Goal: Complete application form

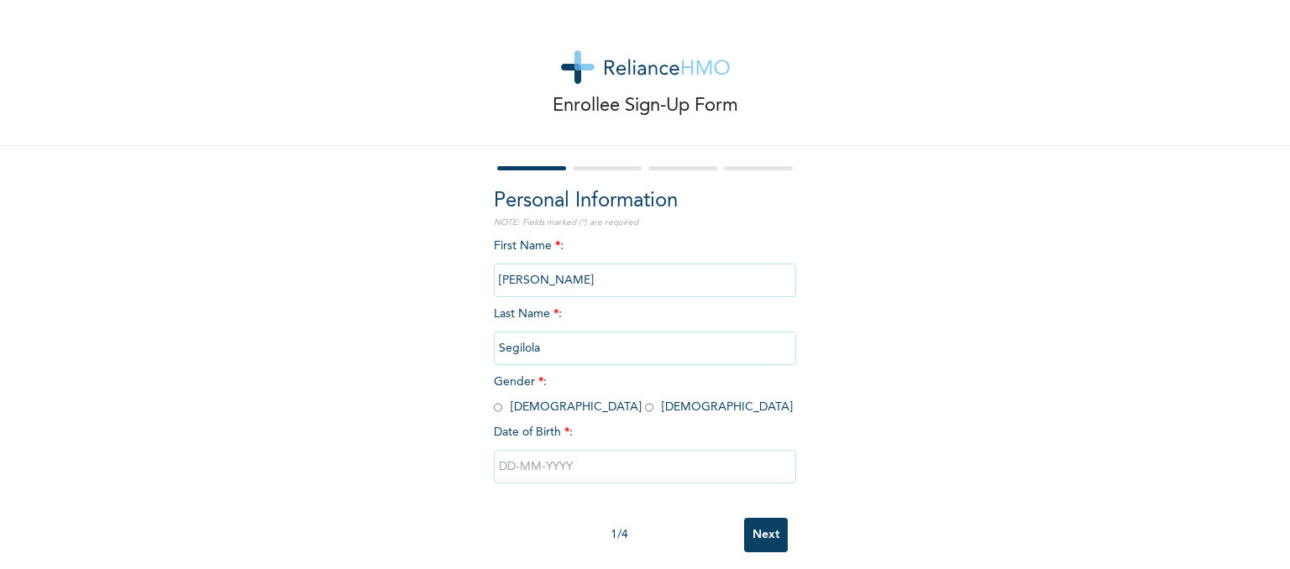
click at [494, 408] on input "radio" at bounding box center [498, 408] width 8 height 16
radio input "true"
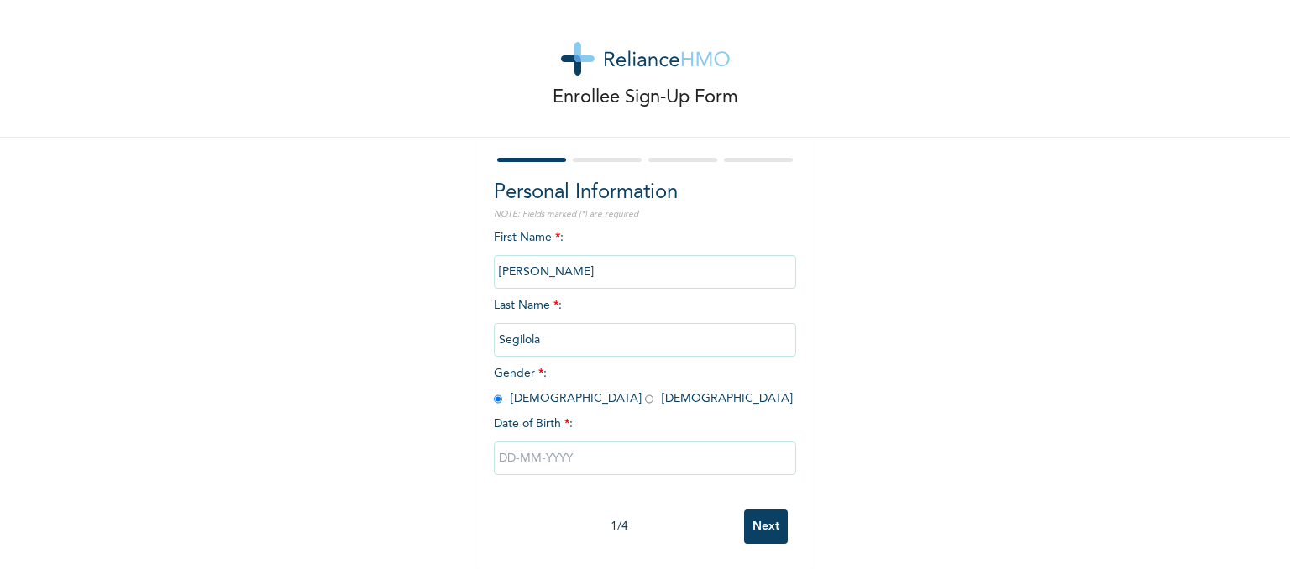
scroll to position [21, 0]
click at [543, 447] on input "text" at bounding box center [645, 459] width 302 height 34
select select "8"
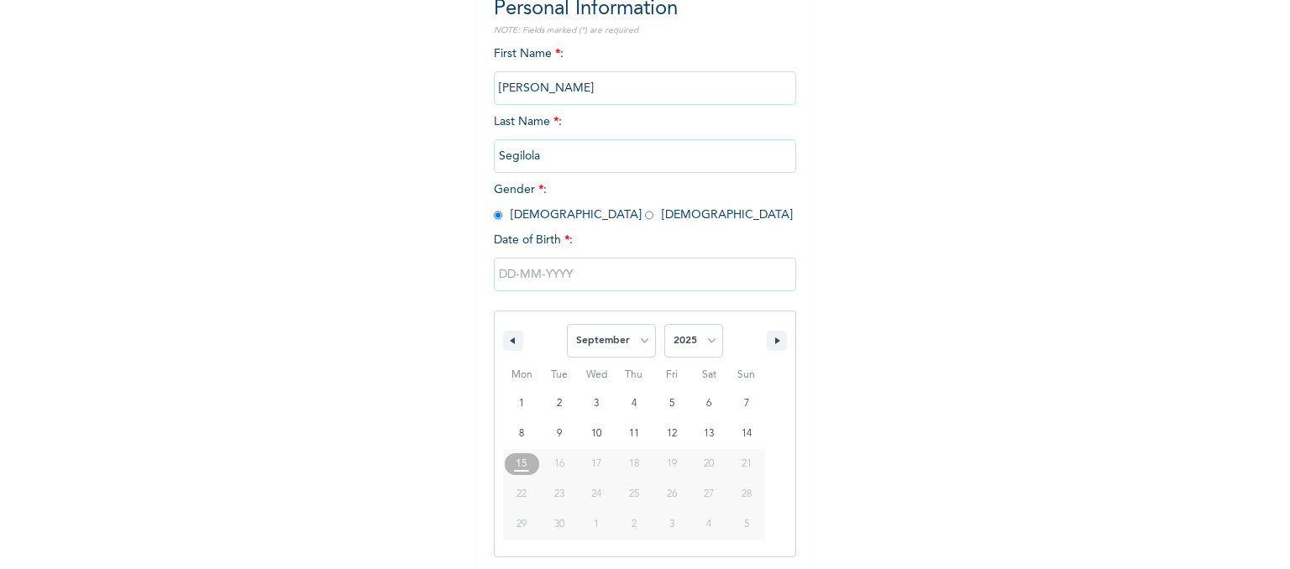
scroll to position [194, 0]
click at [698, 340] on select "2025 2024 2023 2022 2021 2020 2019 2018 2017 2016 2015 2014 2013 2012 2011 2010…" at bounding box center [693, 340] width 59 height 34
select select "2001"
click at [664, 323] on select "2025 2024 2023 2022 2021 2020 2019 2018 2017 2016 2015 2014 2013 2012 2011 2010…" at bounding box center [693, 340] width 59 height 34
click at [635, 341] on select "January February March April May June July August September October November De…" at bounding box center [611, 340] width 89 height 34
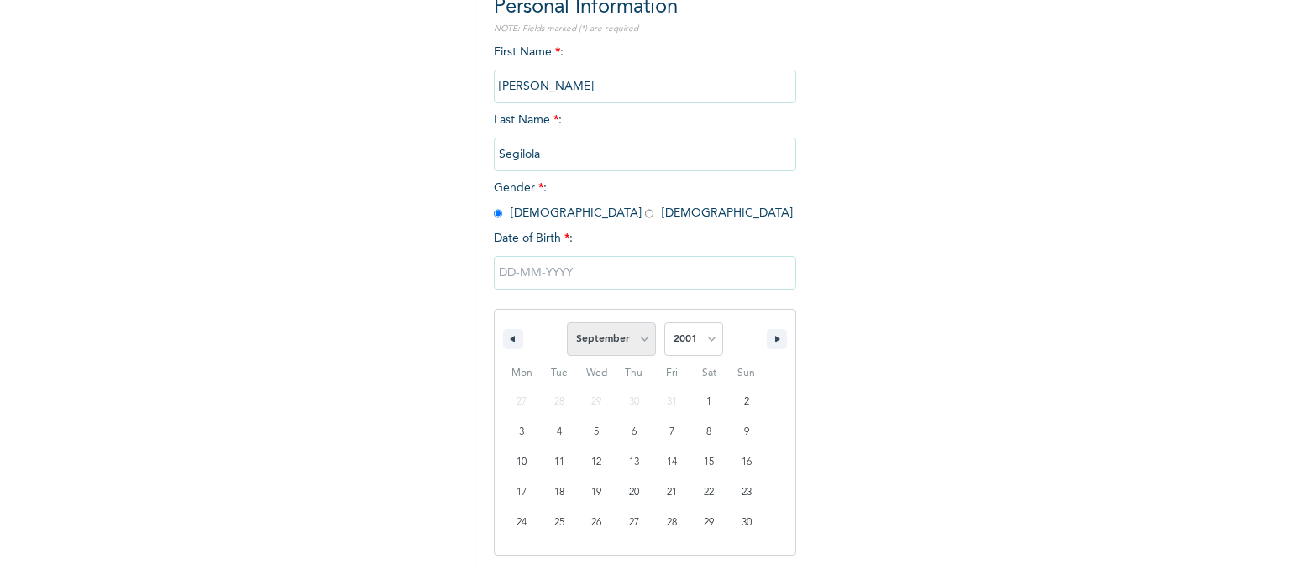
select select "10"
click at [567, 323] on select "January February March April May June July August September October November De…" at bounding box center [611, 340] width 89 height 34
type input "11/19/2001"
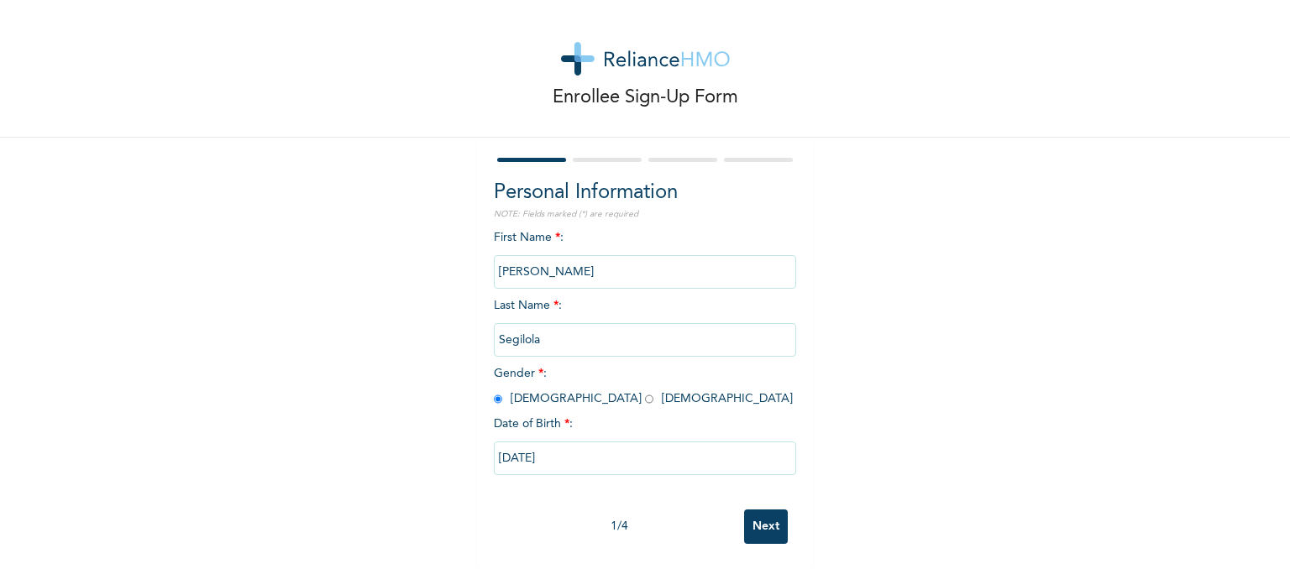
scroll to position [21, 0]
click at [765, 515] on input "Next" at bounding box center [766, 527] width 44 height 34
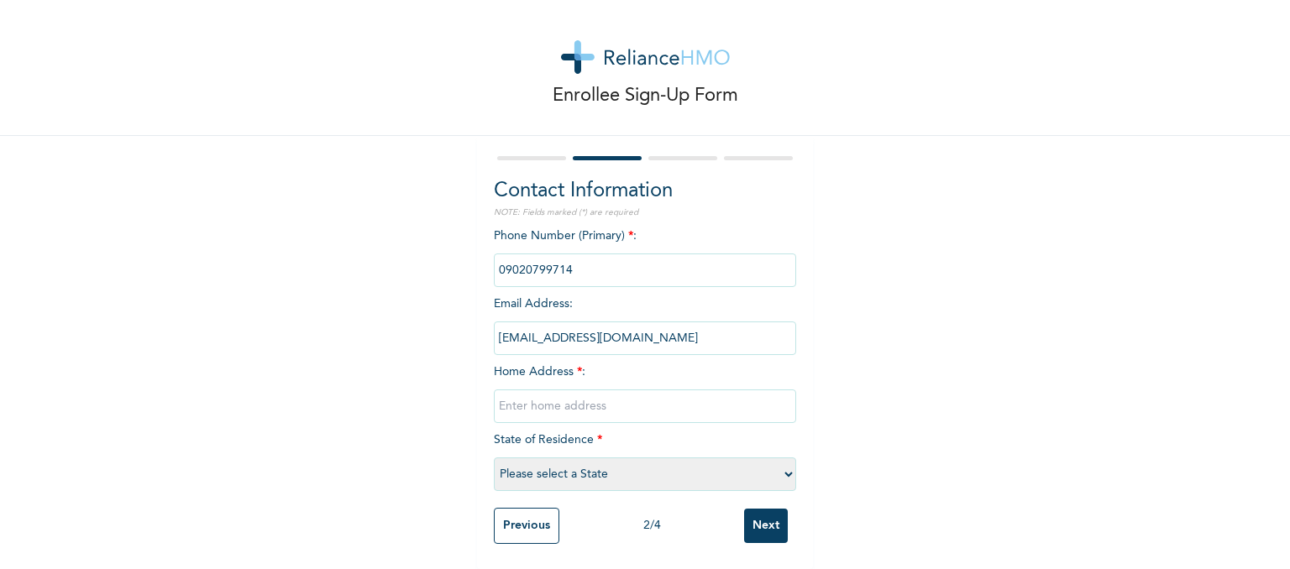
scroll to position [23, 0]
click at [781, 458] on select "Please select a State Abia Abuja (FCT) Adamawa Akwa Ibom Anambra Bauchi Bayelsa…" at bounding box center [645, 475] width 302 height 34
select select "33"
click at [494, 458] on select "Please select a State Abia Abuja (FCT) Adamawa Akwa Ibom Anambra Bauchi Bayelsa…" at bounding box center [645, 475] width 302 height 34
click at [595, 391] on input "text" at bounding box center [645, 407] width 302 height 34
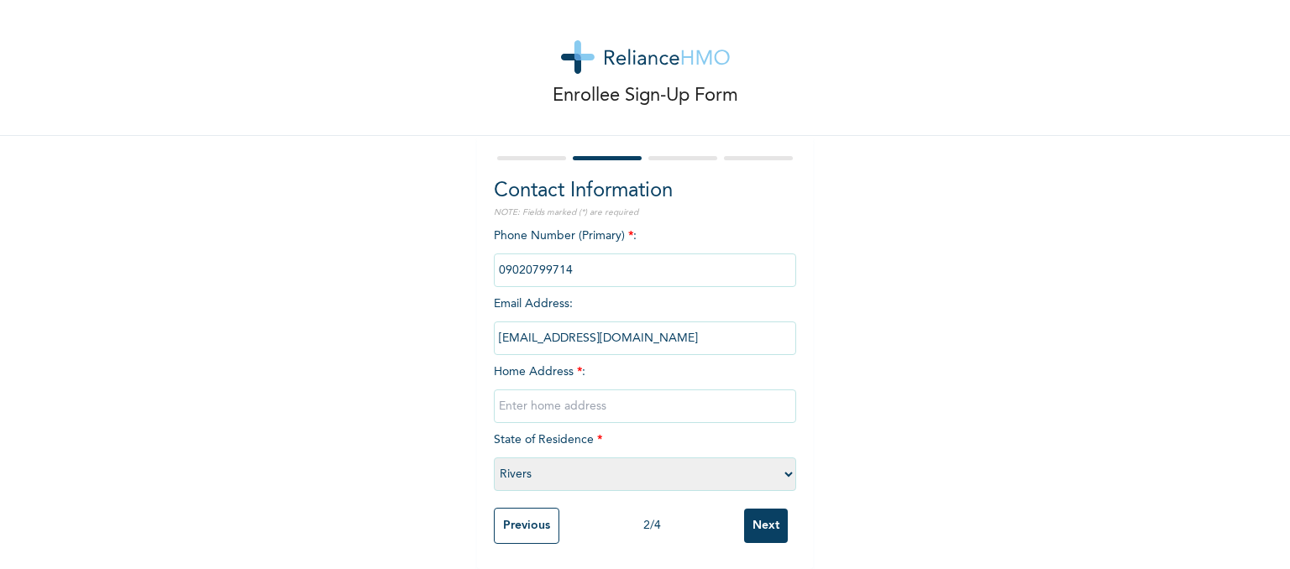
click at [595, 391] on input "text" at bounding box center [645, 407] width 302 height 34
type input "TEXAS ESTATE, BOSKEL ROAD, INTEL"
click at [744, 509] on input "Next" at bounding box center [766, 526] width 44 height 34
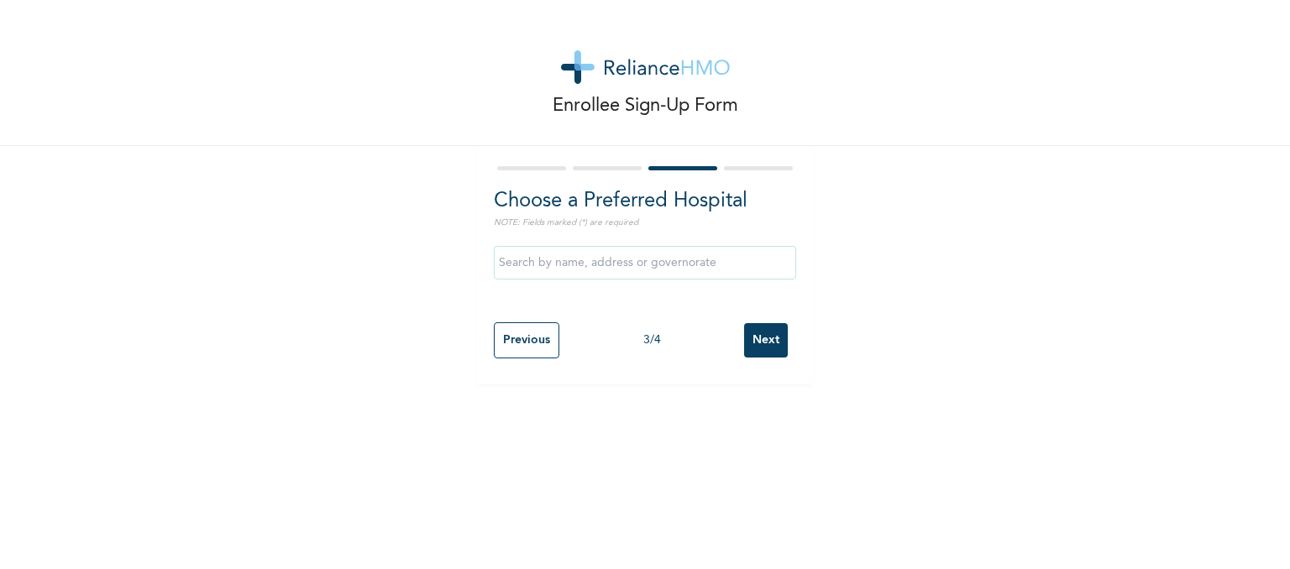
click at [508, 340] on input "Previous" at bounding box center [527, 341] width 66 height 36
select select "33"
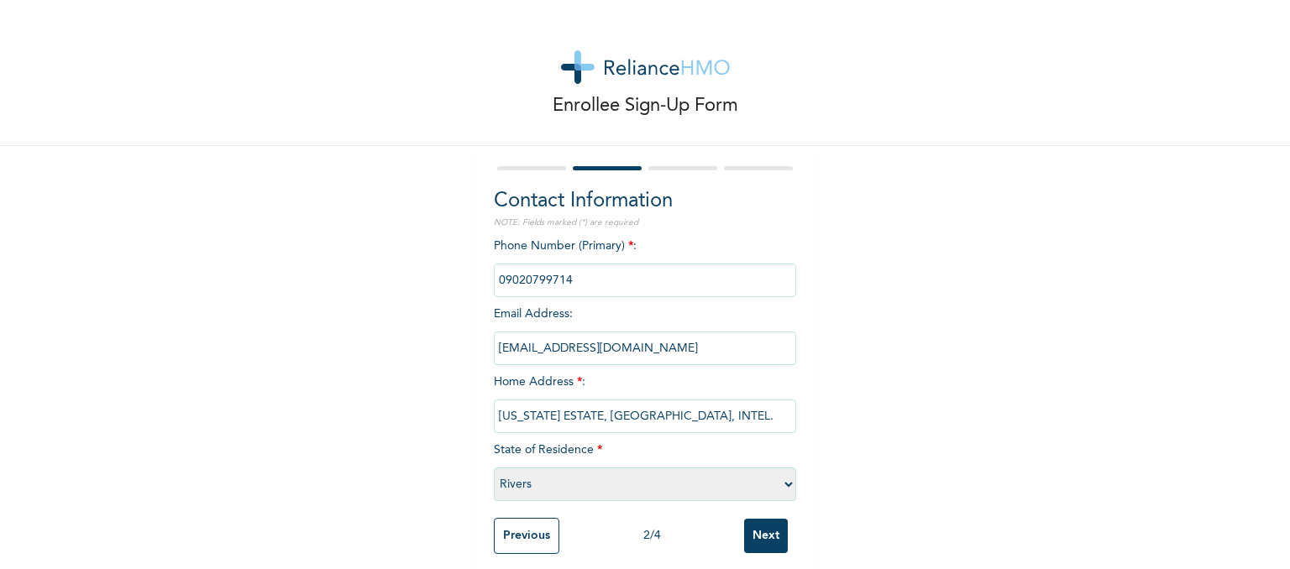
click at [719, 418] on input "TEXAS ESTATE, BOSKEL ROAD, INTEL." at bounding box center [645, 417] width 302 height 34
type input "TEXAS ESTATE, BOSKEL ROAD, INTEL. PORTHARCOURT"
click at [767, 536] on input "Next" at bounding box center [766, 536] width 44 height 34
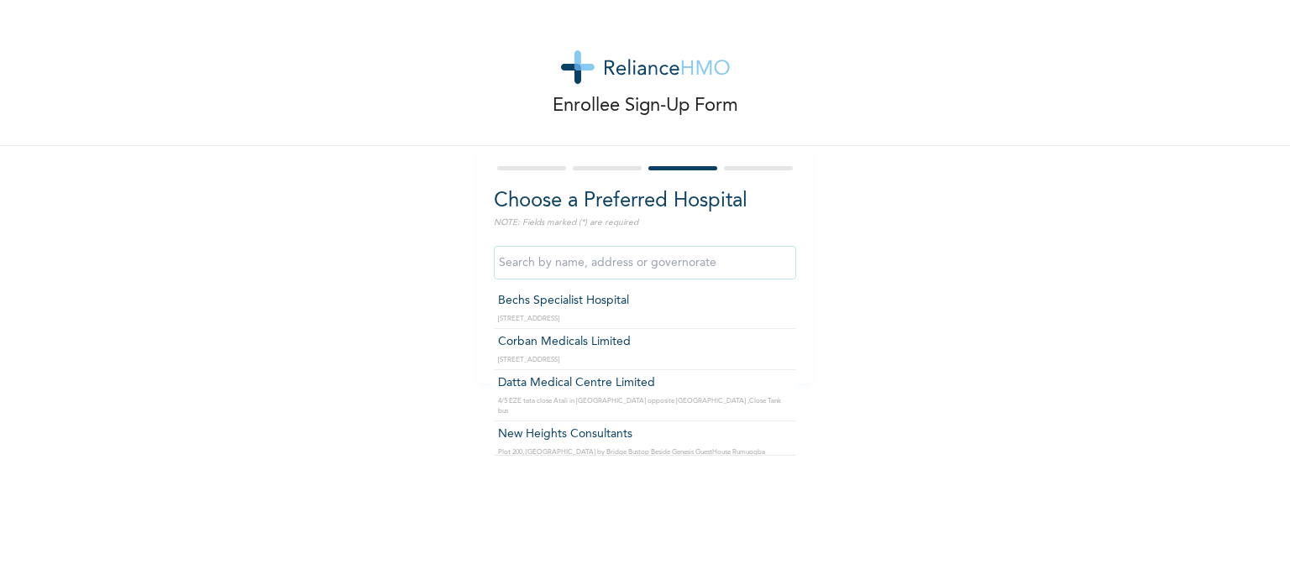
click at [585, 270] on input "text" at bounding box center [645, 263] width 302 height 34
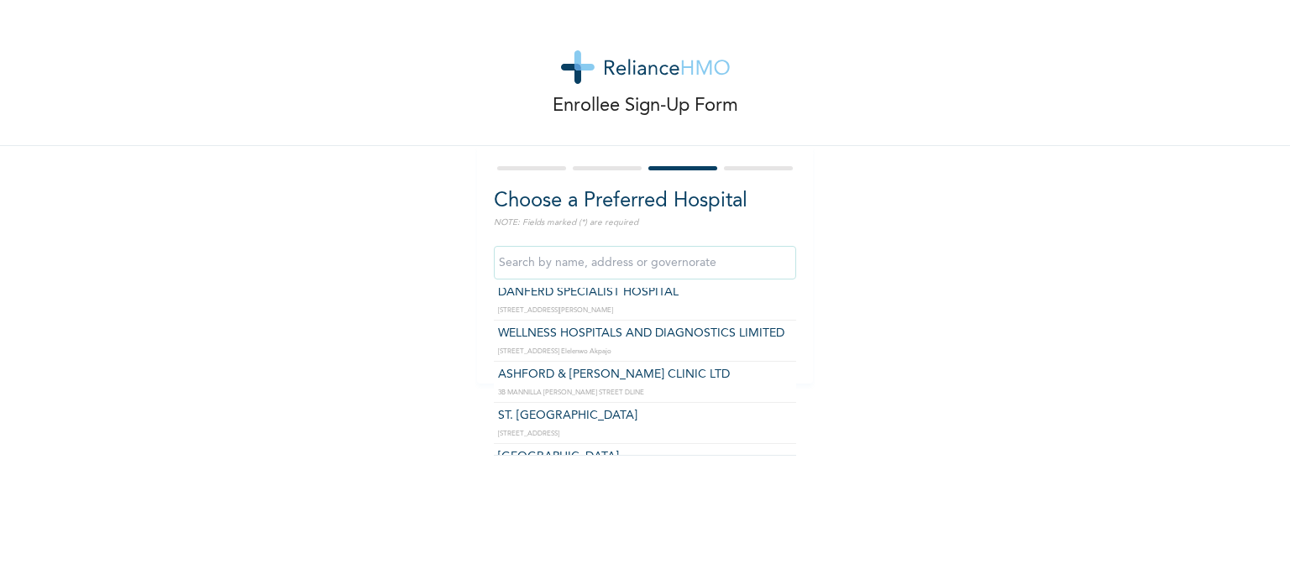
scroll to position [1366, 0]
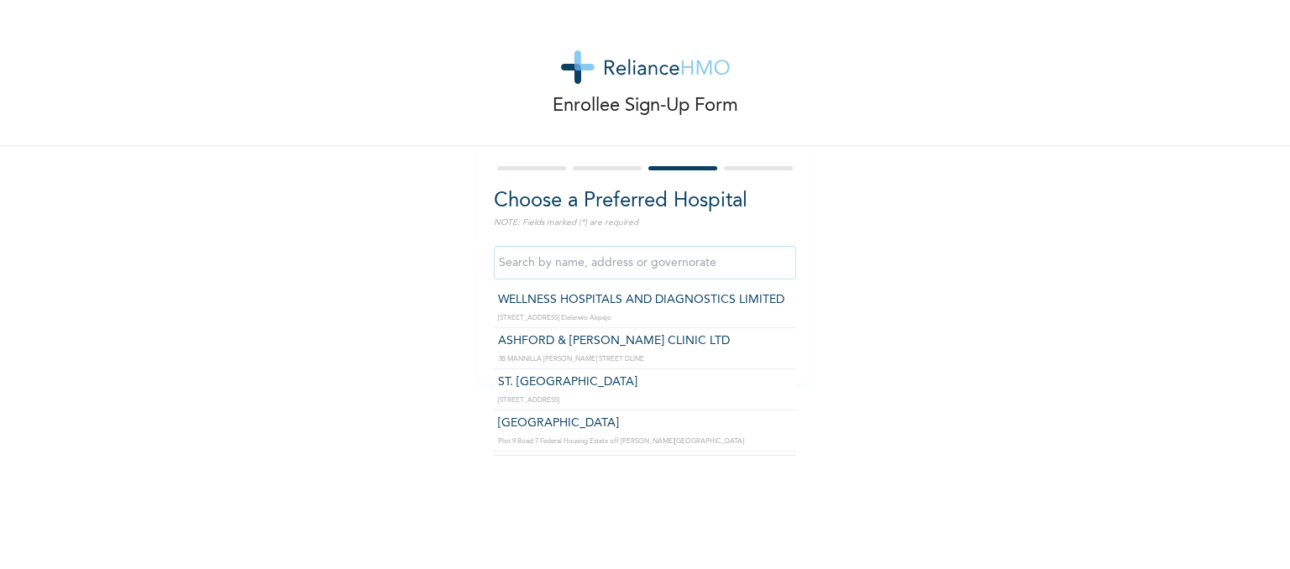
type input "ST. [GEOGRAPHIC_DATA]"
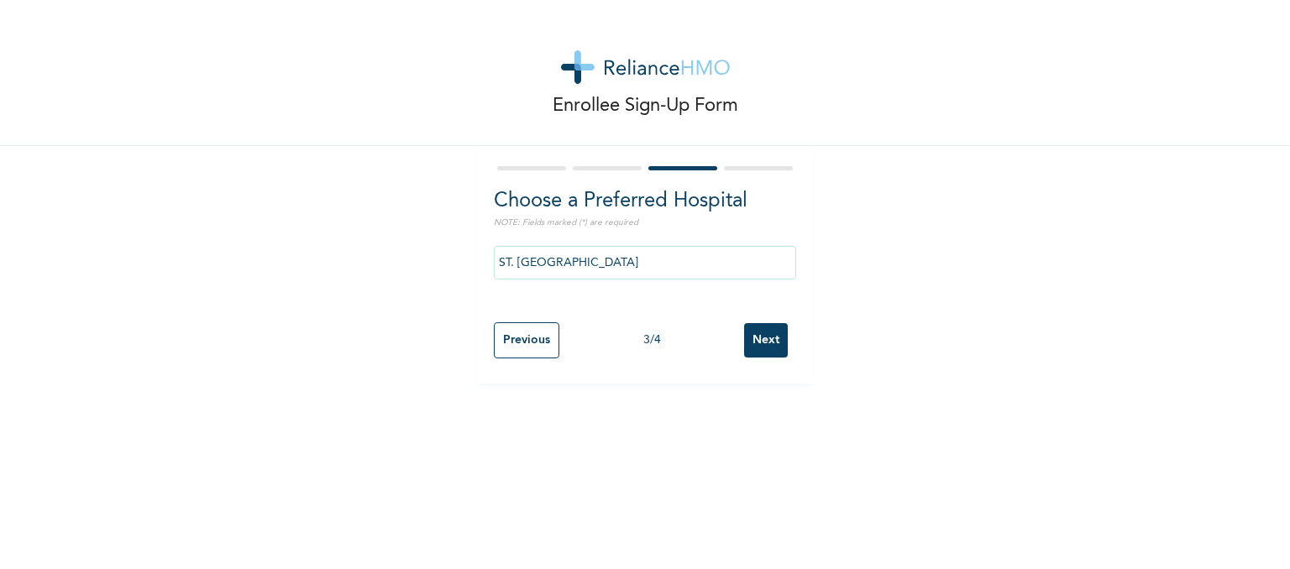
click at [773, 342] on input "Next" at bounding box center [766, 340] width 44 height 34
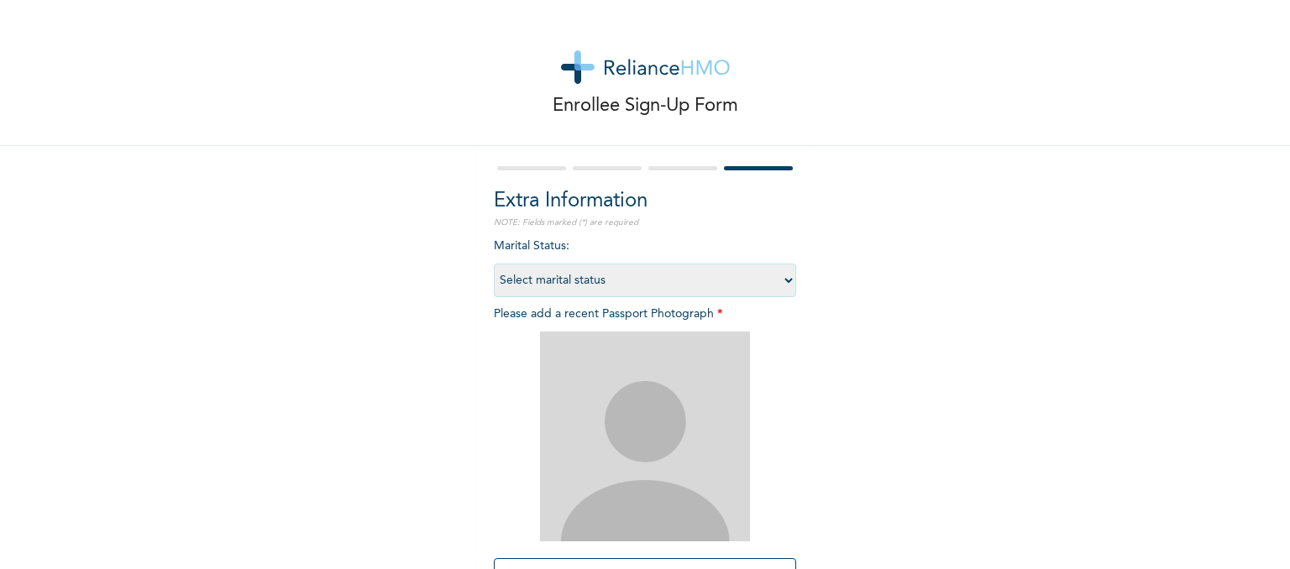
click at [783, 276] on select "Select marital status Single Married Divorced Widow/Widower" at bounding box center [645, 281] width 302 height 34
select select "1"
click at [494, 264] on select "Select marital status Single Married Divorced Widow/Widower" at bounding box center [645, 281] width 302 height 34
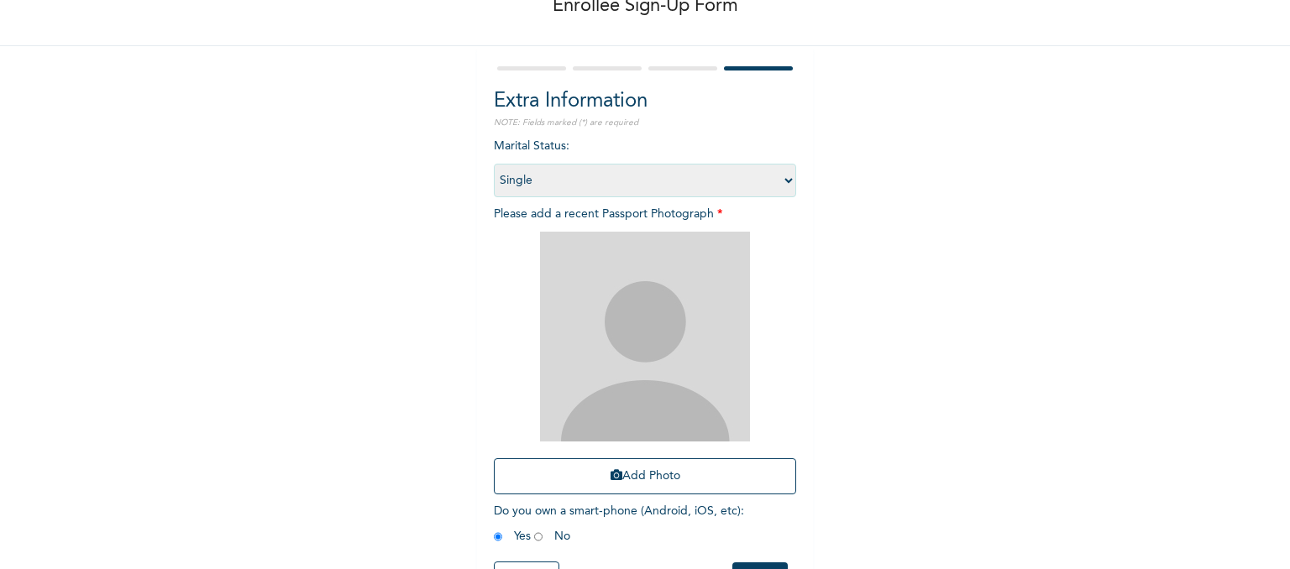
scroll to position [165, 0]
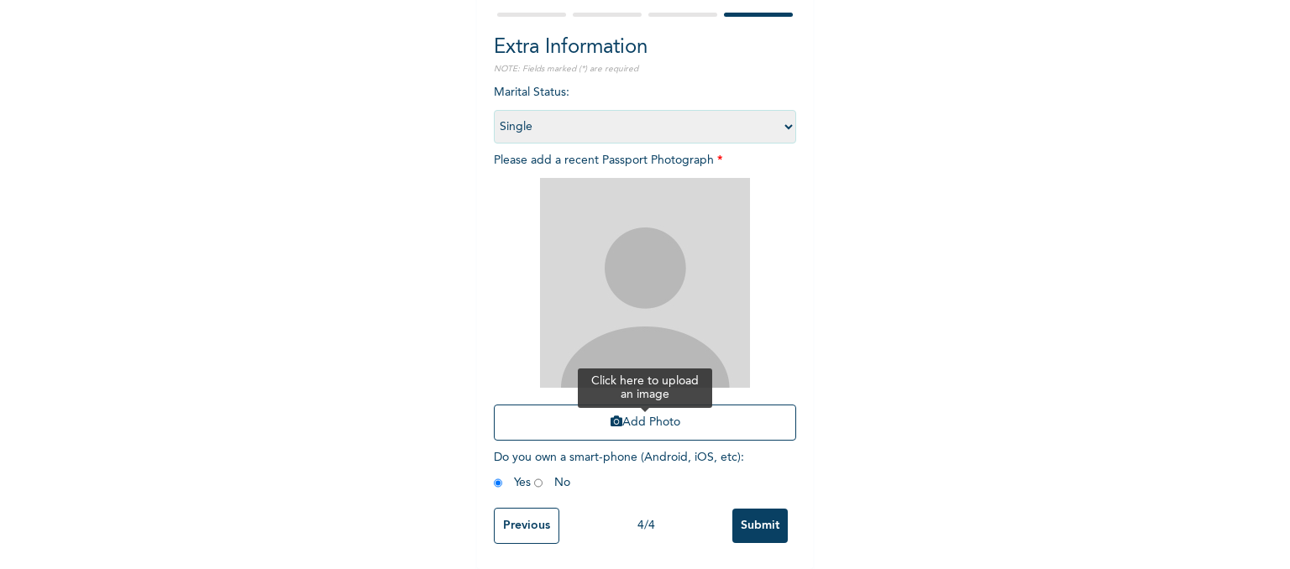
click at [647, 406] on button "Add Photo" at bounding box center [645, 423] width 302 height 36
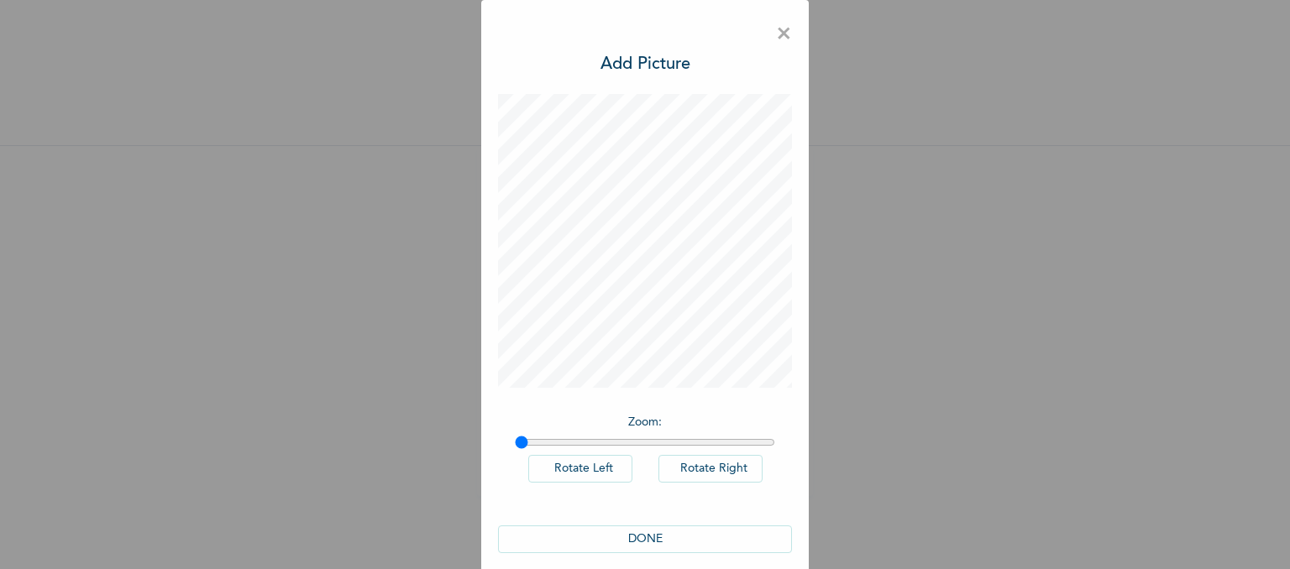
click at [660, 533] on button "DONE" at bounding box center [645, 540] width 294 height 28
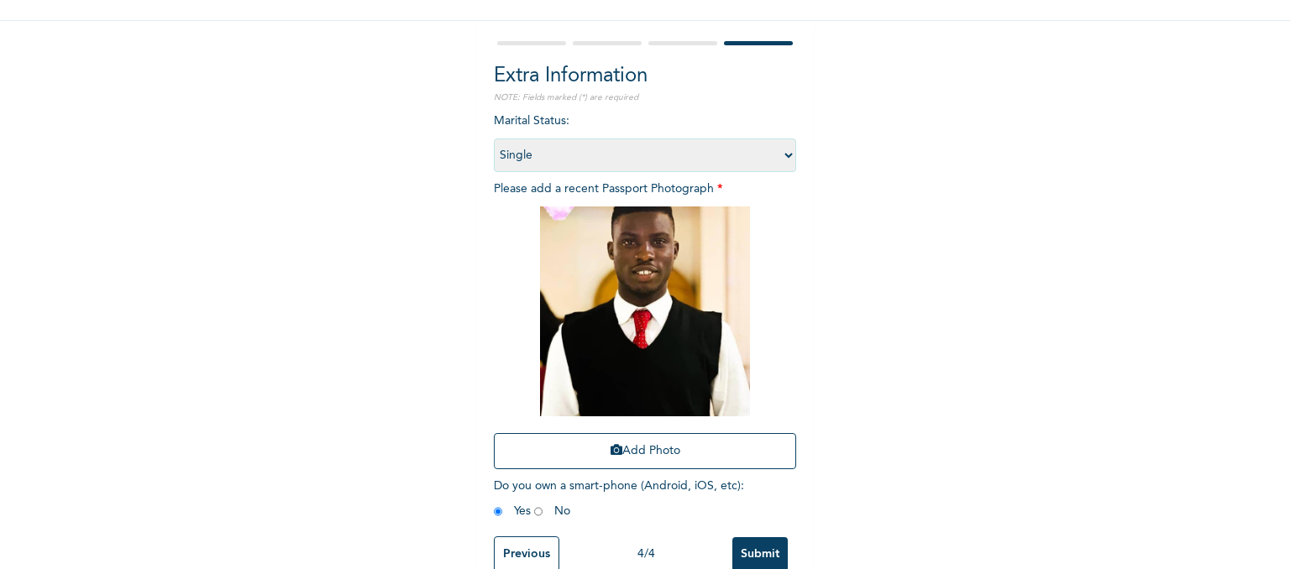
scroll to position [165, 0]
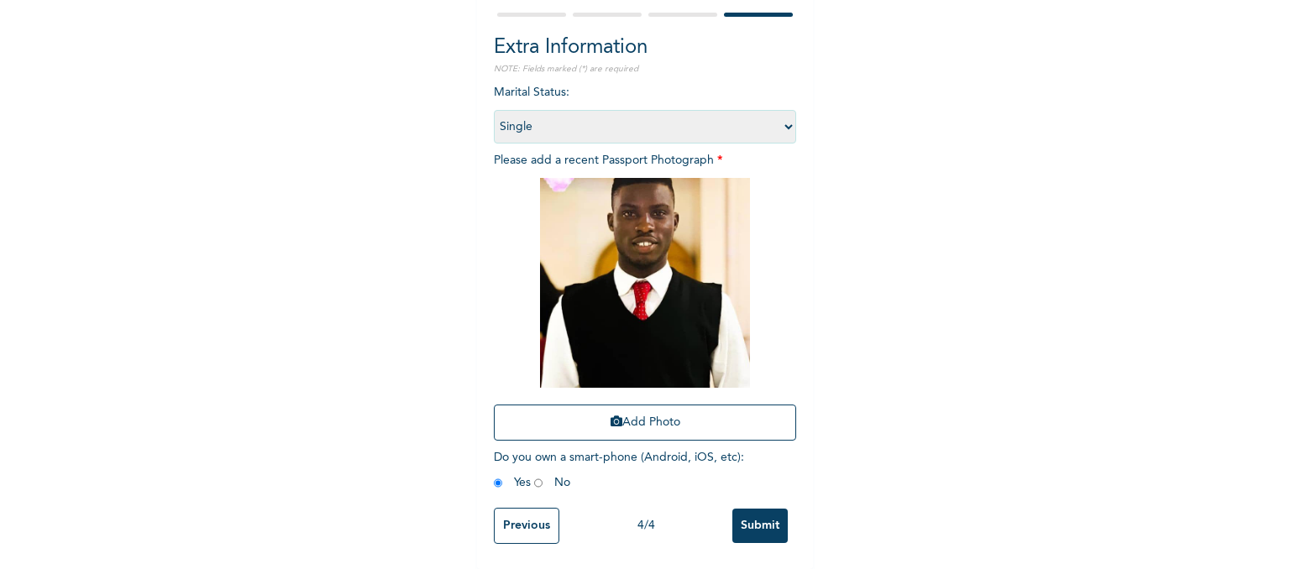
click at [519, 515] on input "Previous" at bounding box center [527, 526] width 66 height 36
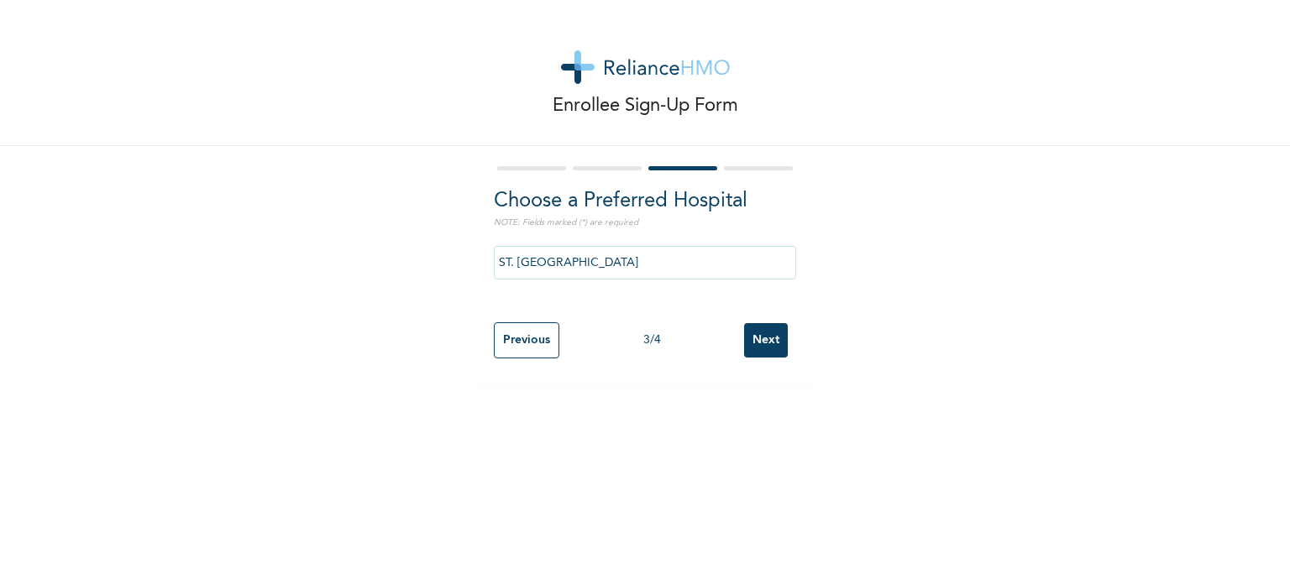
scroll to position [0, 0]
click at [504, 328] on input "Previous" at bounding box center [527, 341] width 66 height 36
select select "33"
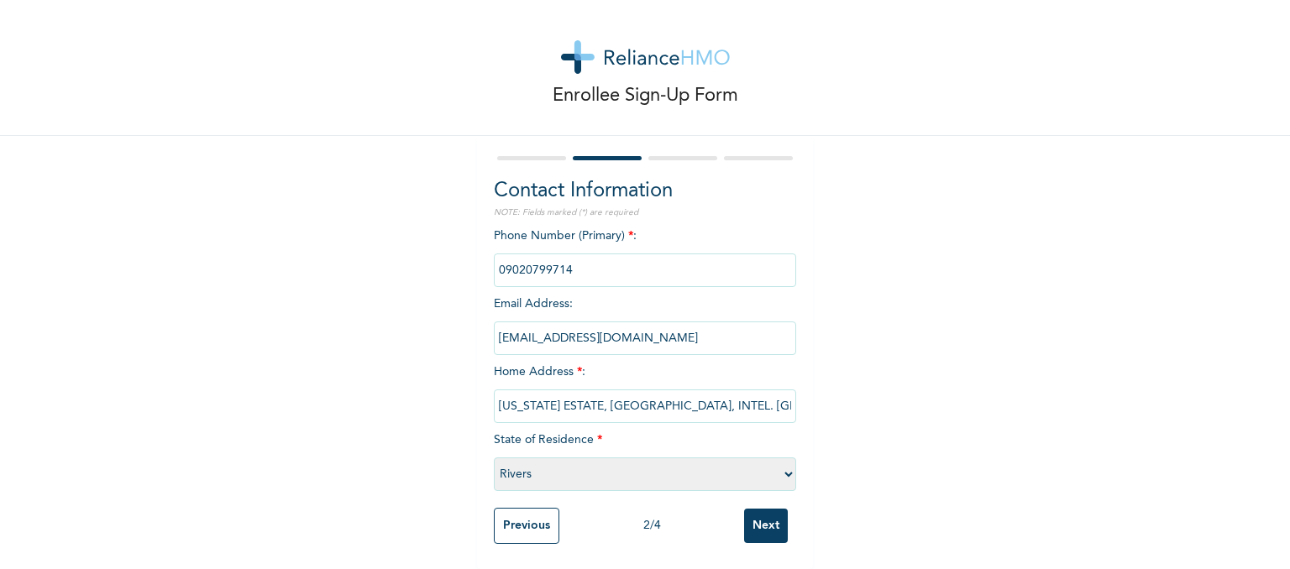
scroll to position [23, 0]
click at [531, 515] on input "Previous" at bounding box center [527, 526] width 66 height 36
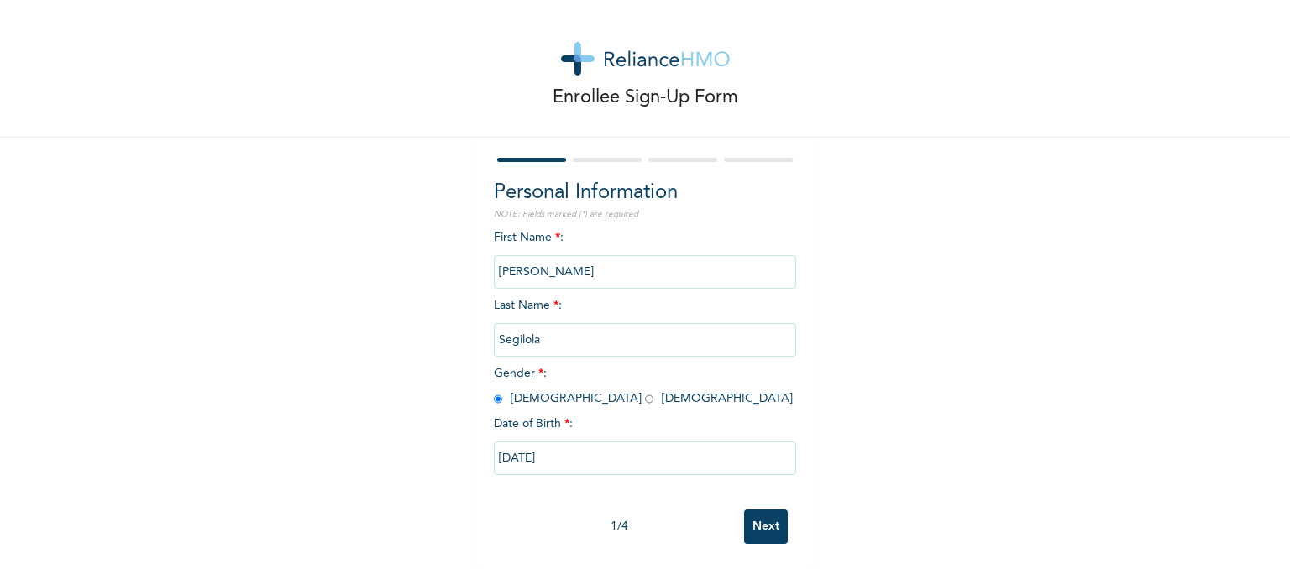
click at [751, 516] on input "Next" at bounding box center [766, 527] width 44 height 34
select select "33"
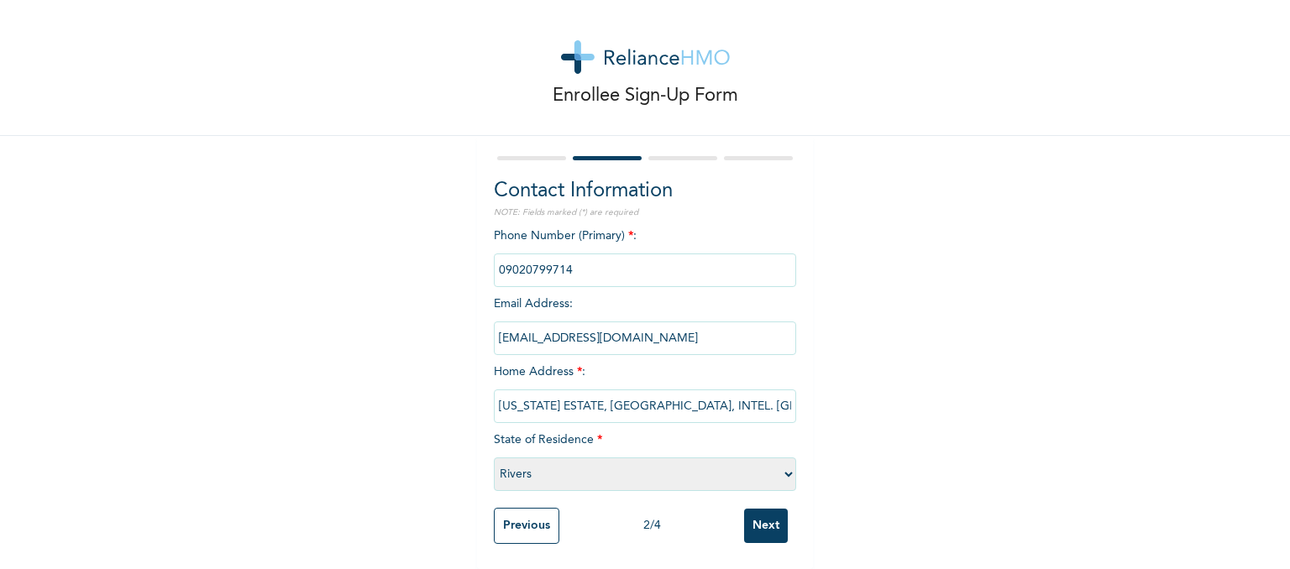
click at [751, 516] on input "Next" at bounding box center [766, 526] width 44 height 34
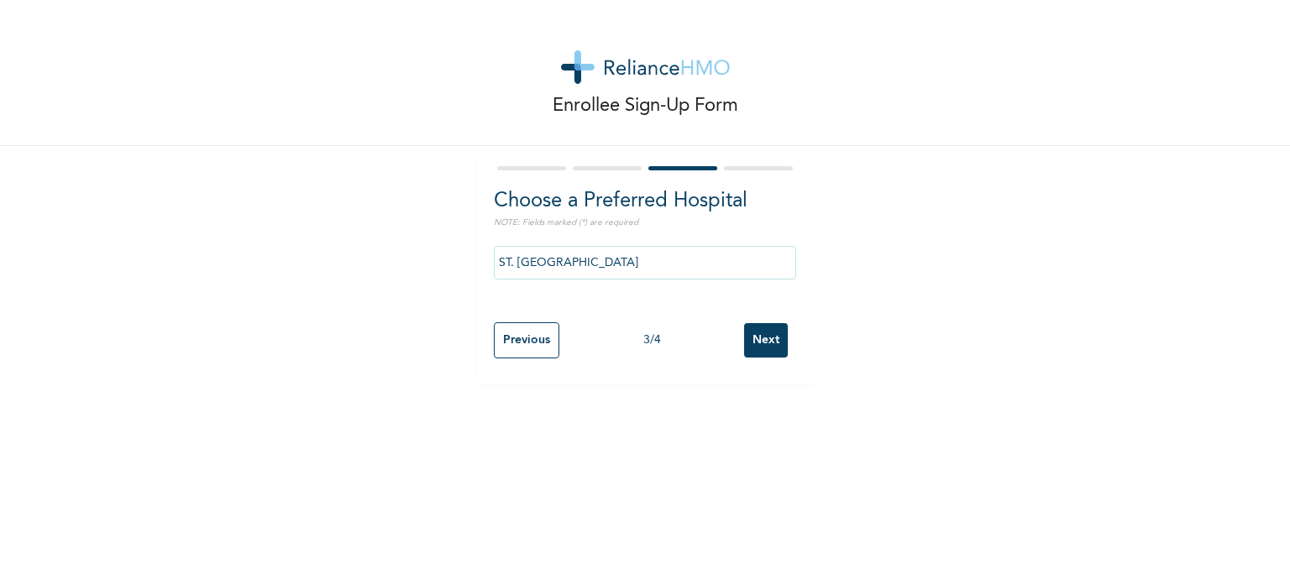
scroll to position [0, 0]
click at [756, 339] on input "Next" at bounding box center [766, 340] width 44 height 34
select select "1"
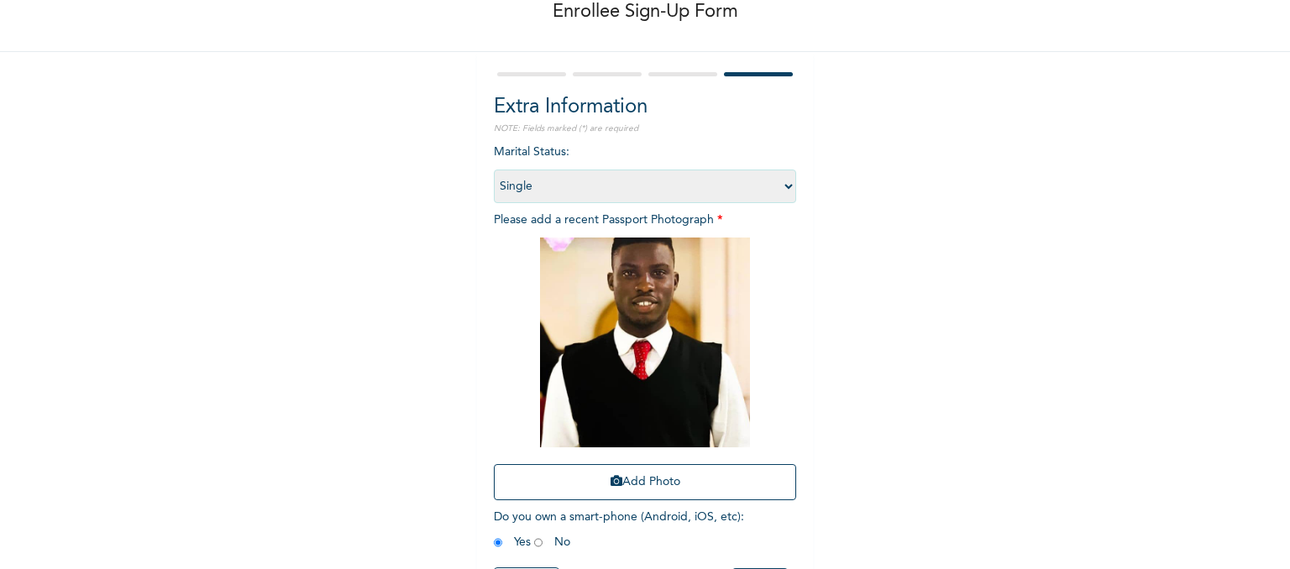
scroll to position [165, 0]
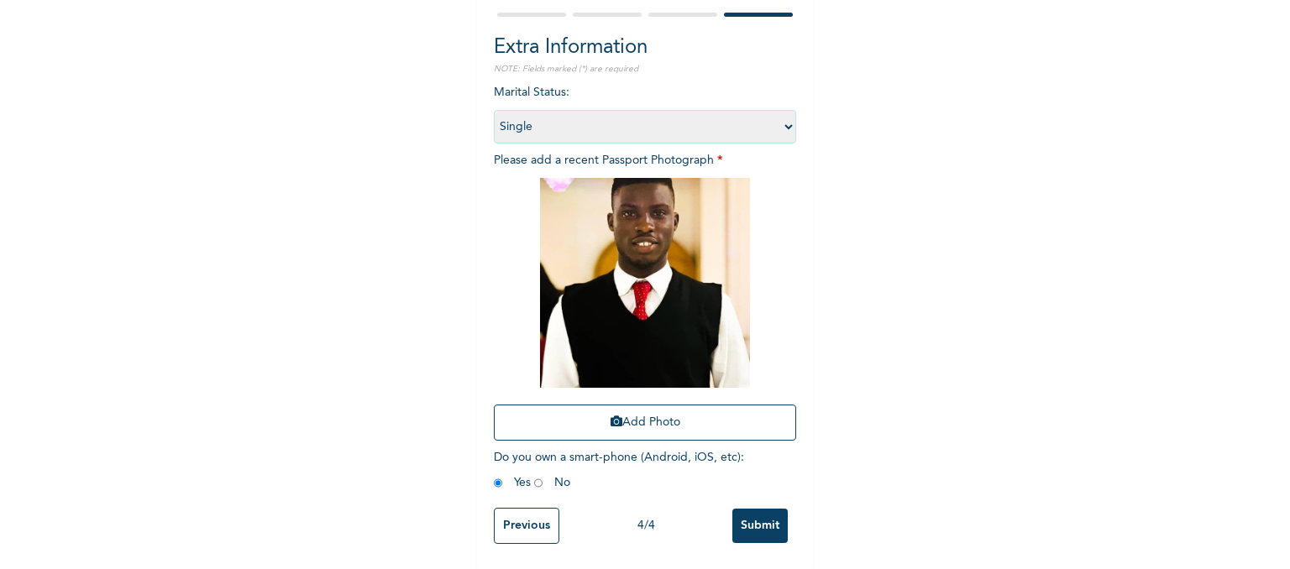
click at [747, 514] on input "Submit" at bounding box center [759, 526] width 55 height 34
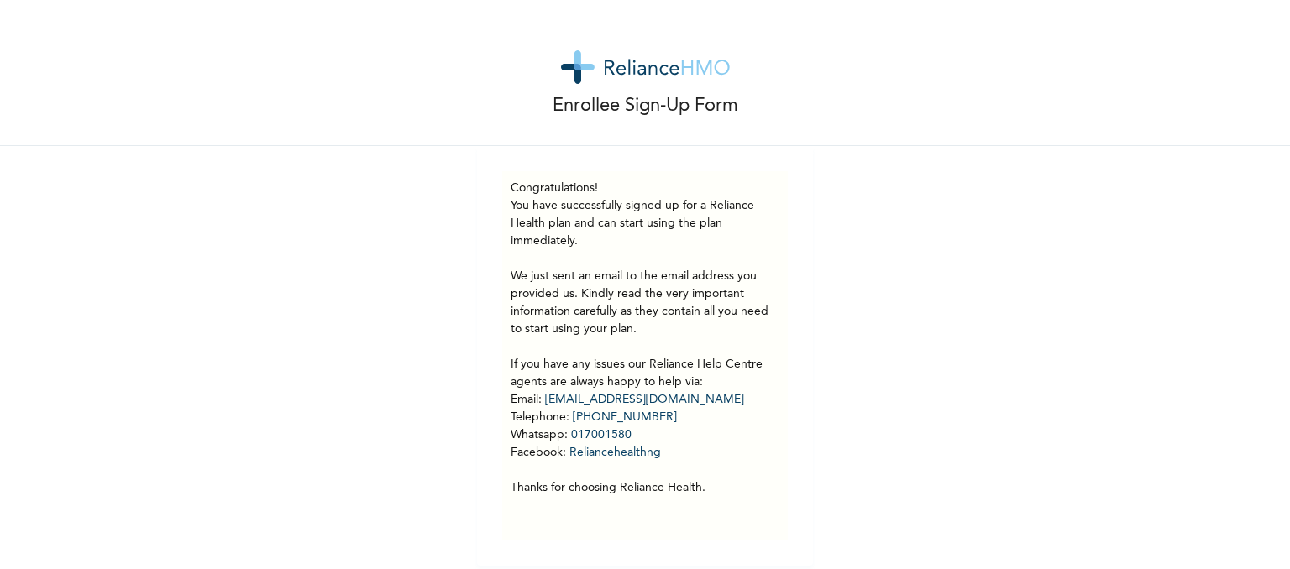
scroll to position [9, 0]
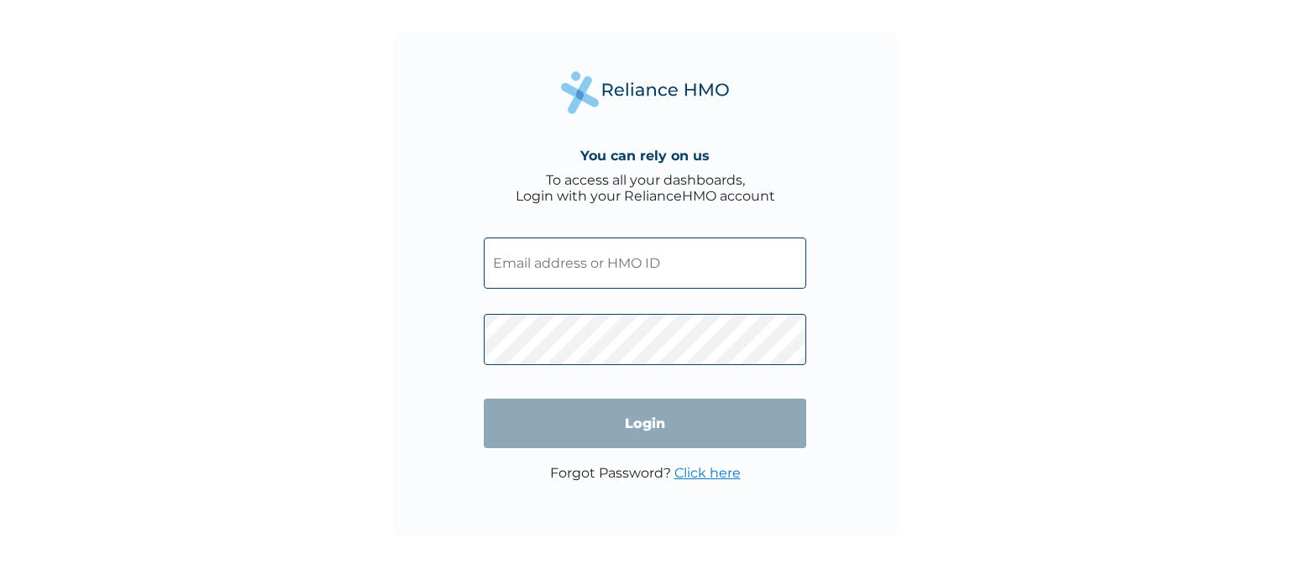
click at [554, 270] on input "text" at bounding box center [645, 263] width 323 height 51
drag, startPoint x: 599, startPoint y: 191, endPoint x: 592, endPoint y: 222, distance: 31.8
click at [592, 219] on div "You can rely on us To access all your dashboards, Login with your RelianceHMO a…" at bounding box center [645, 285] width 504 height 504
click at [589, 254] on input "text" at bounding box center [645, 263] width 323 height 51
paste input "NTU/10008/A"
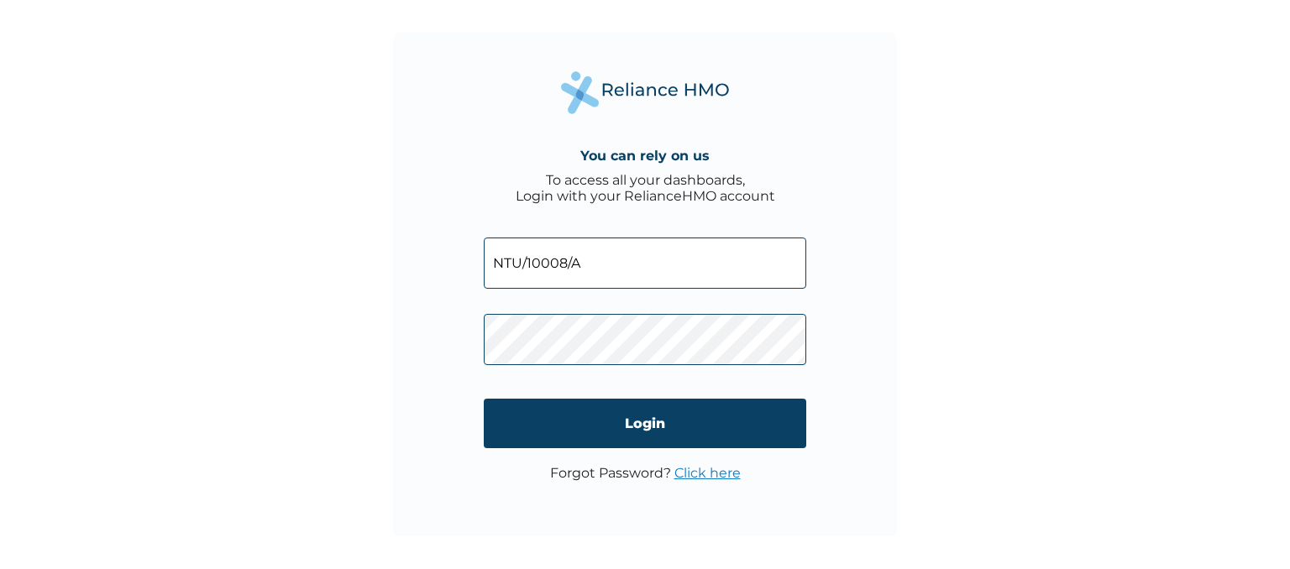
type input "NTU/10008/A"
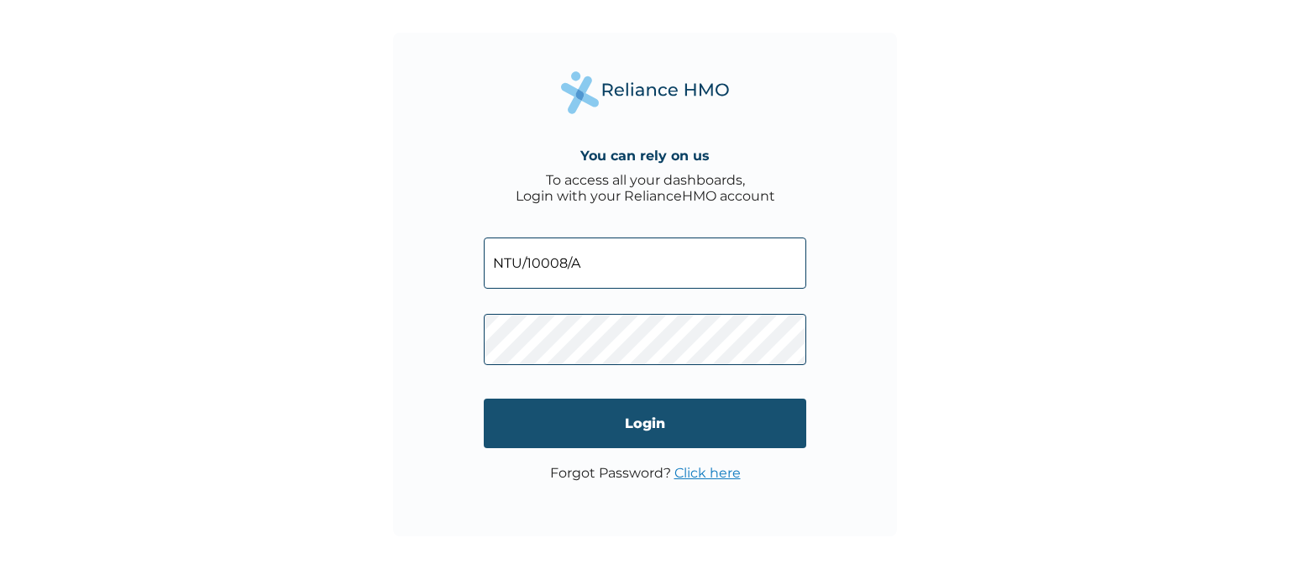
click at [637, 428] on input "Login" at bounding box center [645, 424] width 323 height 50
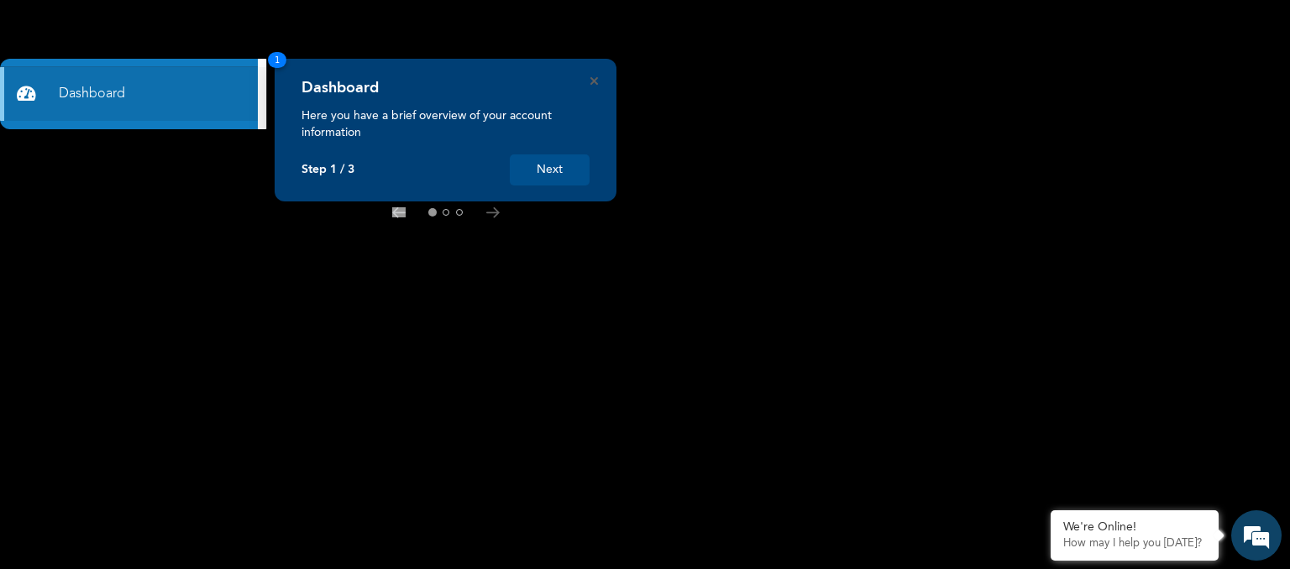
click at [534, 165] on button "Next" at bounding box center [550, 170] width 80 height 31
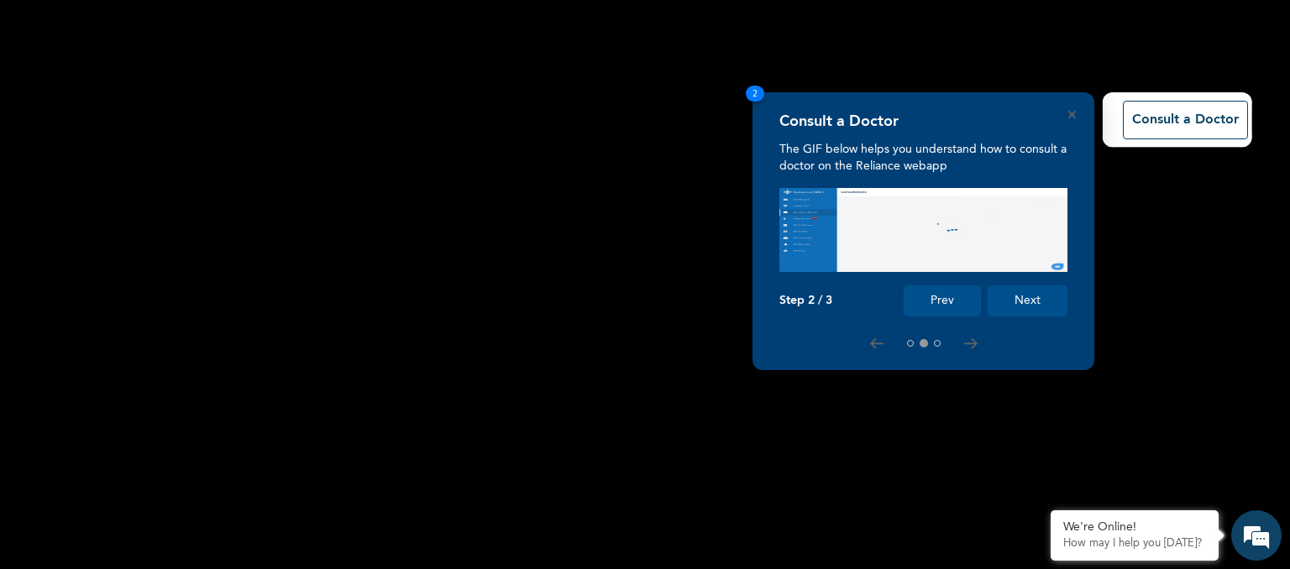
click at [1018, 303] on button "Next" at bounding box center [1028, 301] width 80 height 31
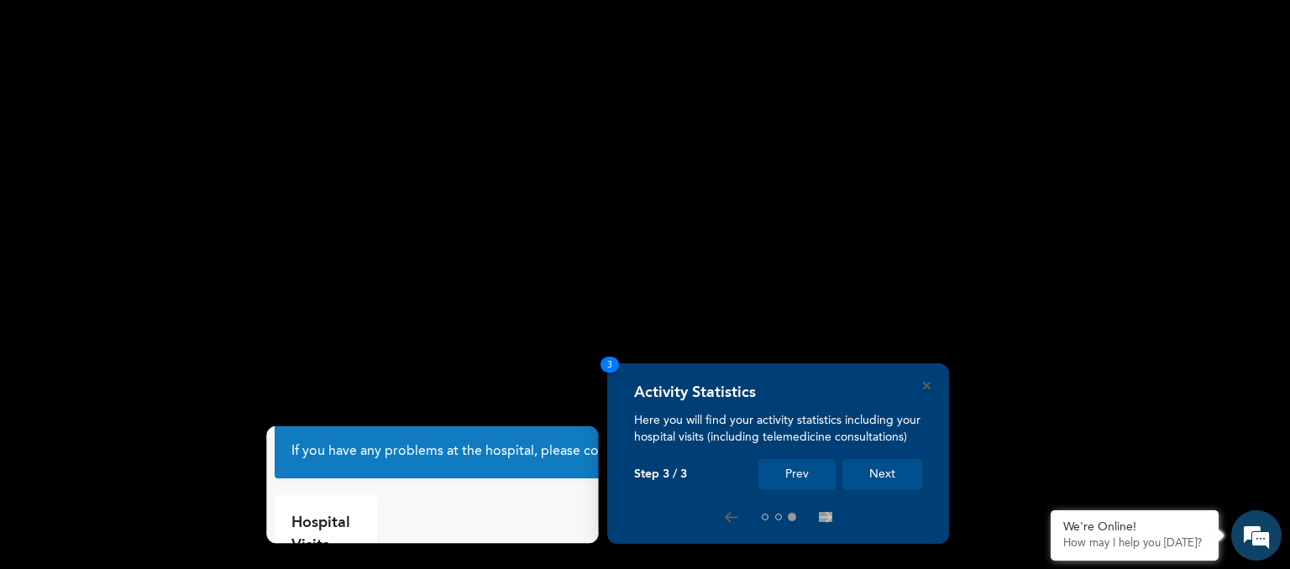
scroll to position [60, 0]
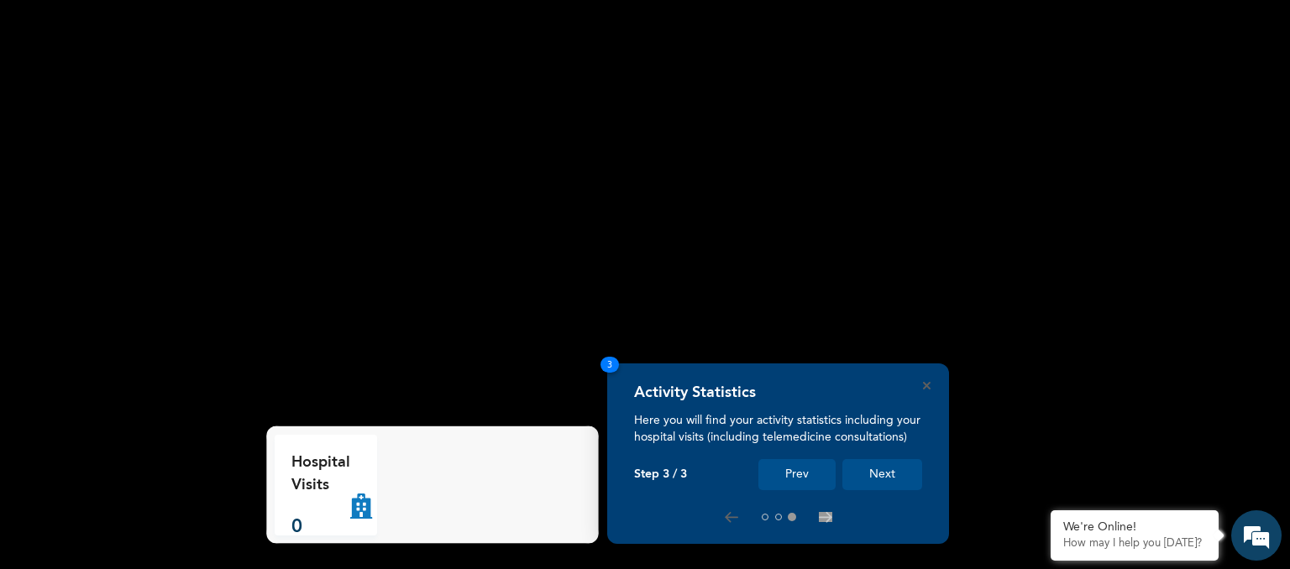
click at [891, 470] on button "Next" at bounding box center [882, 474] width 80 height 31
click at [875, 474] on button "Next" at bounding box center [882, 474] width 80 height 31
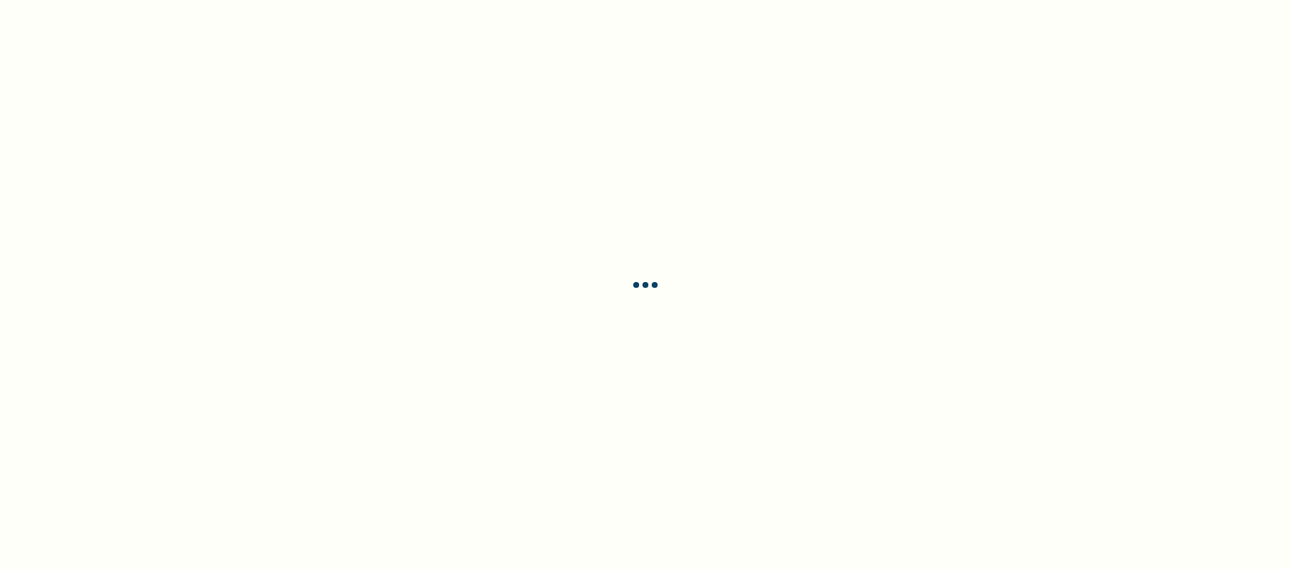
click at [827, 514] on div at bounding box center [645, 284] width 1290 height 569
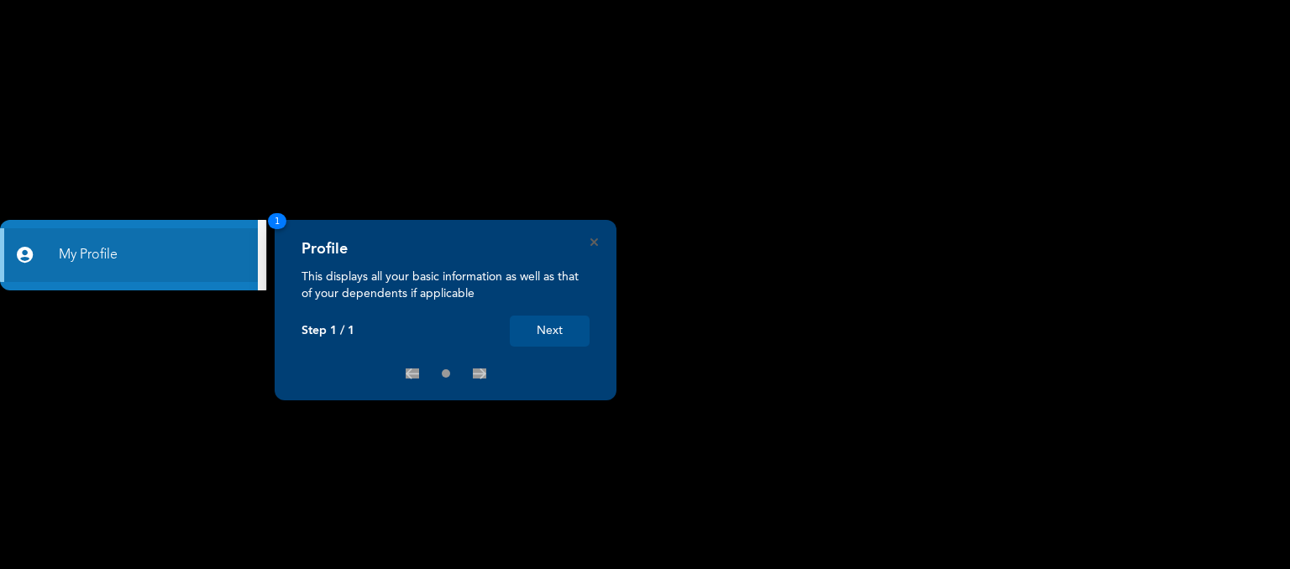
click at [579, 328] on button "Next" at bounding box center [550, 331] width 80 height 31
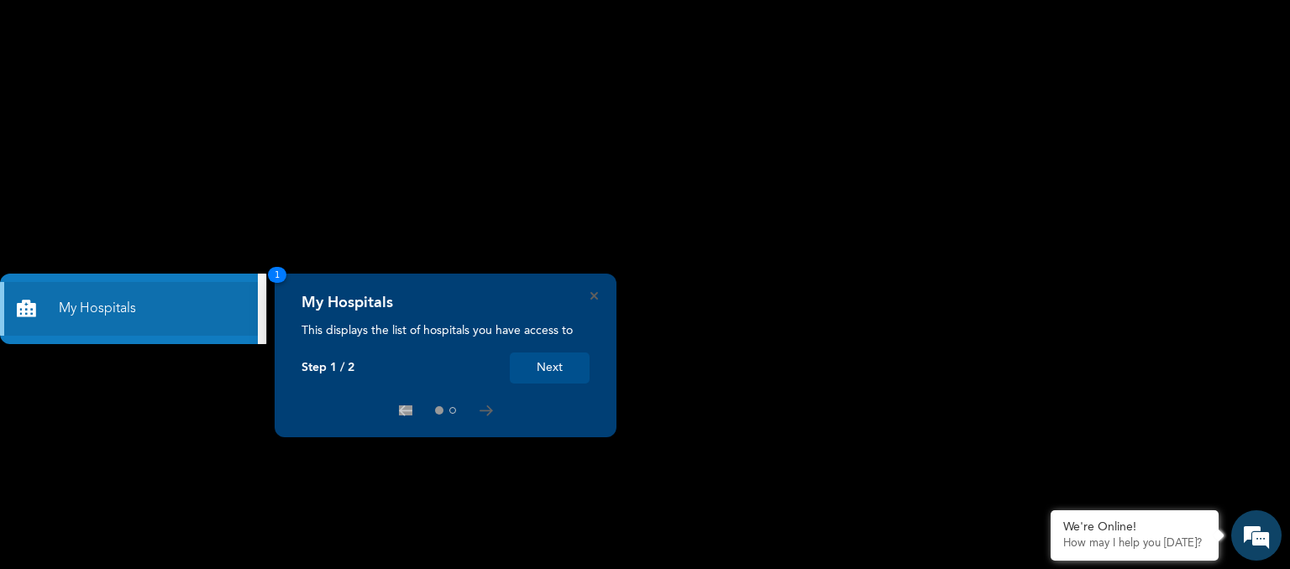
click at [560, 367] on button "Next" at bounding box center [550, 368] width 80 height 31
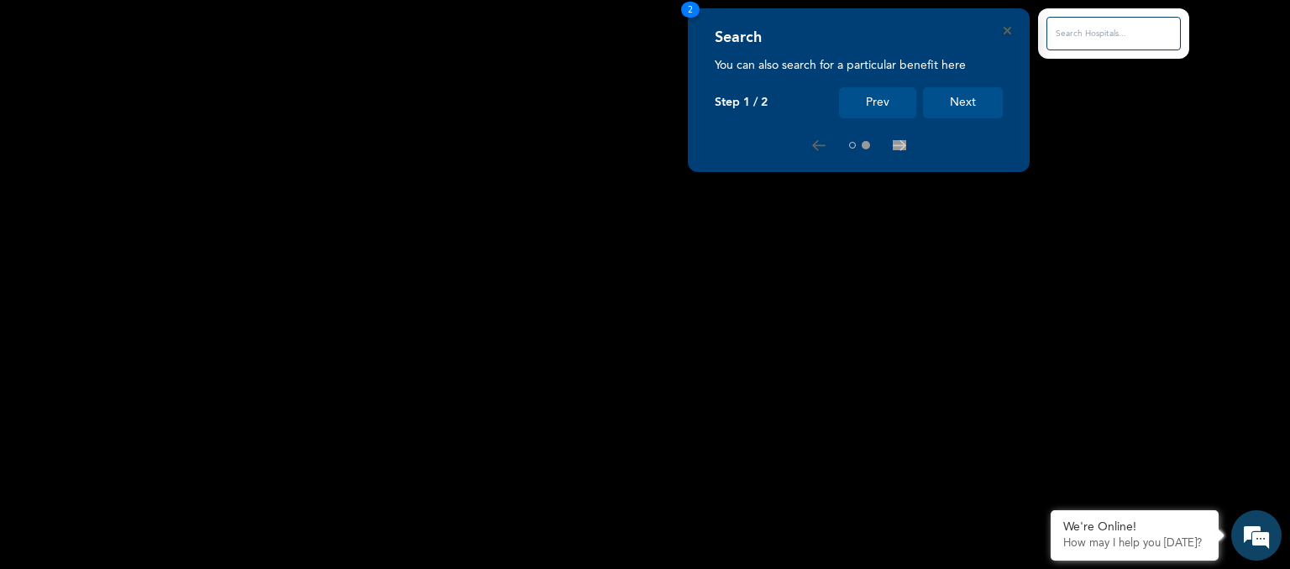
click at [937, 98] on button "Next" at bounding box center [963, 102] width 80 height 31
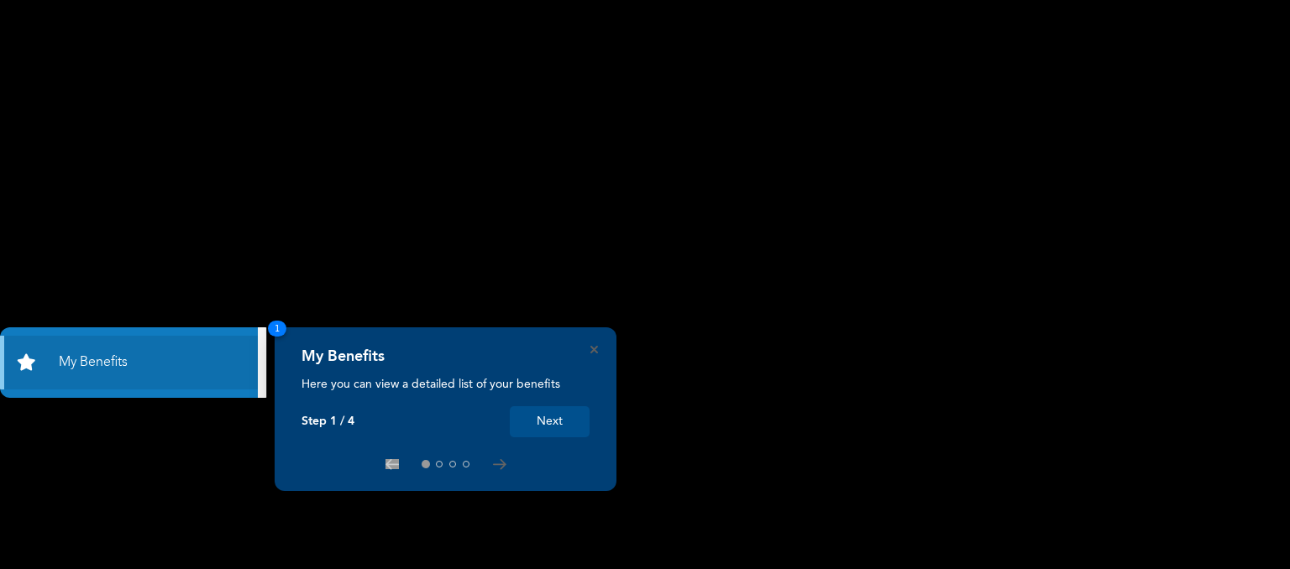
click at [555, 425] on button "Next" at bounding box center [550, 422] width 80 height 31
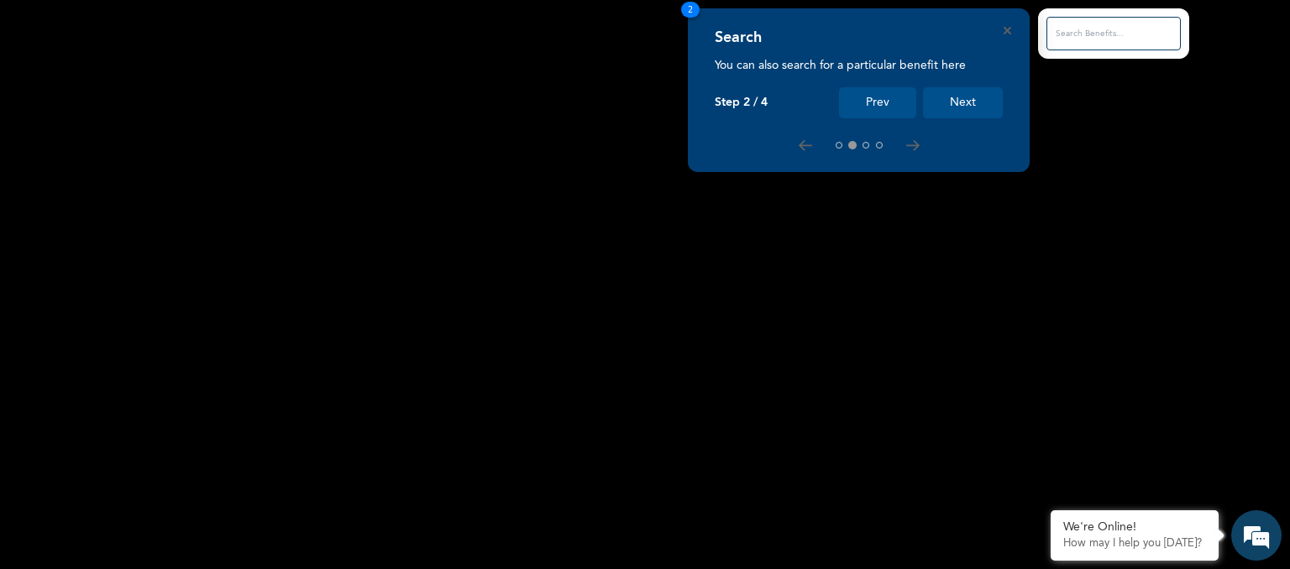
drag, startPoint x: 867, startPoint y: 443, endPoint x: 890, endPoint y: 438, distance: 23.1
click at [867, 443] on rect at bounding box center [645, 284] width 1290 height 569
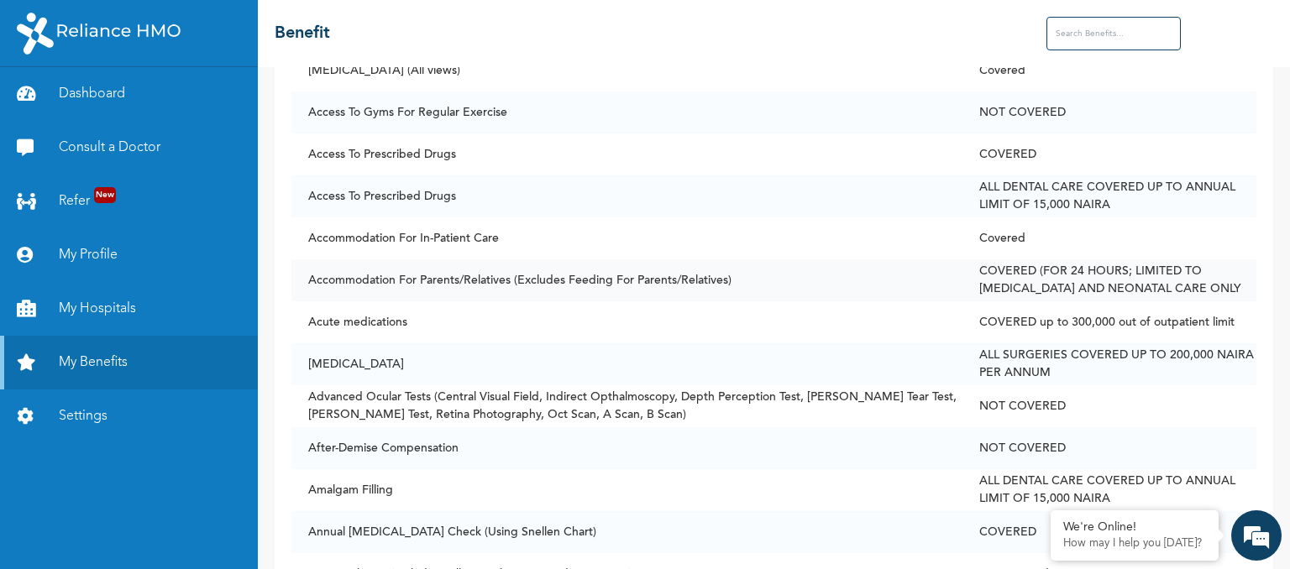
scroll to position [336, 0]
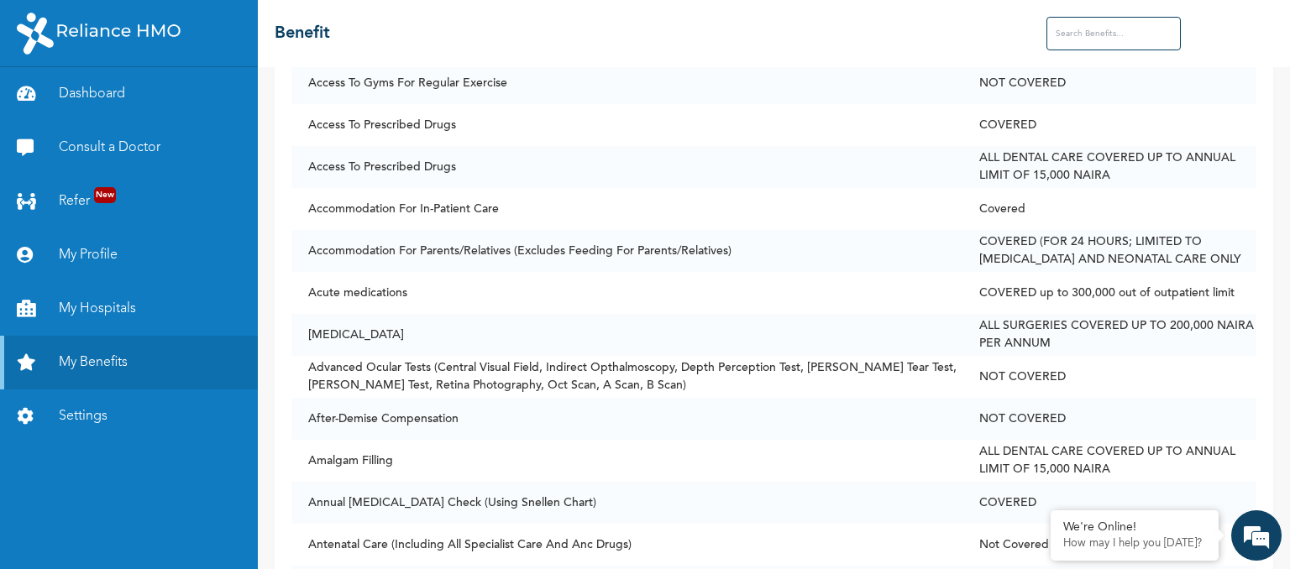
drag, startPoint x: 229, startPoint y: 461, endPoint x: 271, endPoint y: 431, distance: 51.8
click at [230, 461] on div "Dashboard Consult a Doctor Refer New My Profile My Hospitals My Benefits Settin…" at bounding box center [129, 318] width 258 height 502
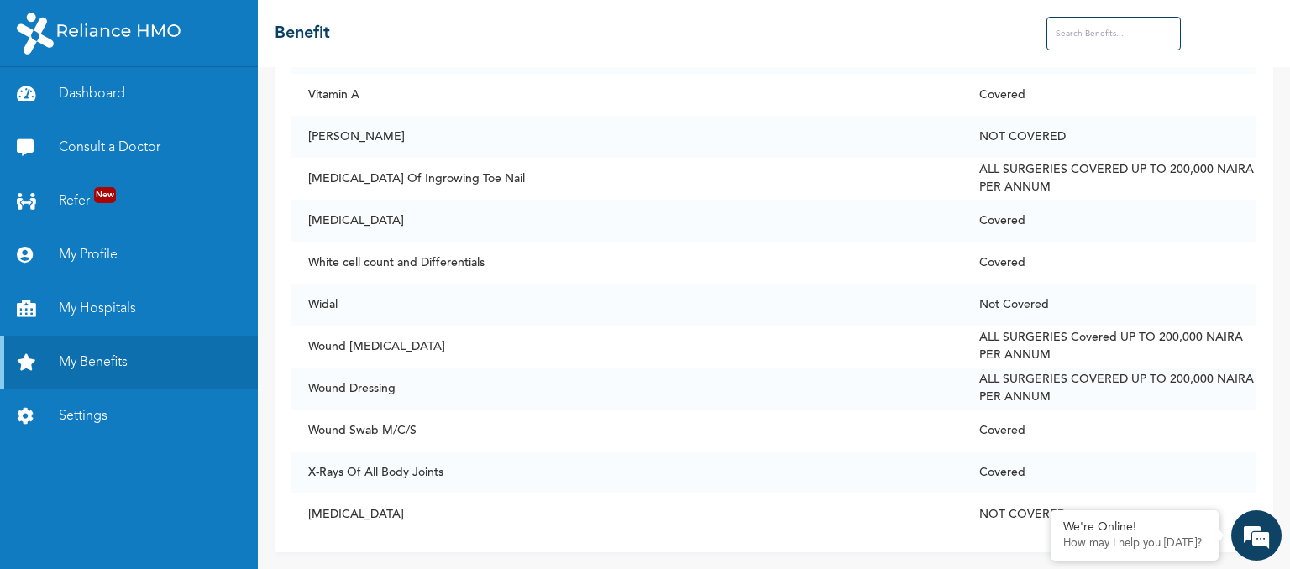
scroll to position [12979, 0]
